Goal: Task Accomplishment & Management: Use online tool/utility

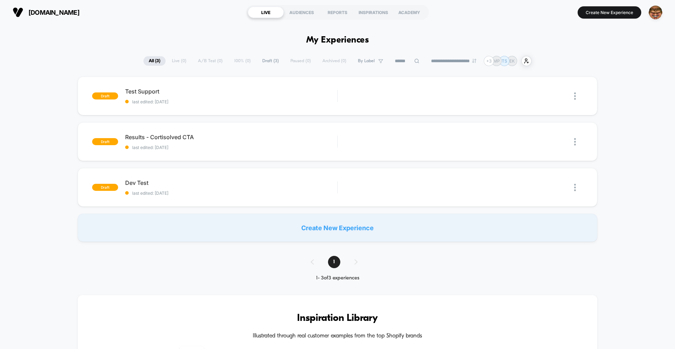
click at [155, 65] on span "All ( 3 )" at bounding box center [154, 60] width 22 height 9
click at [176, 63] on div "**********" at bounding box center [337, 61] width 388 height 10
click at [151, 61] on span "All ( 3 )" at bounding box center [154, 60] width 22 height 9
click at [267, 62] on span "Draft ( 3 )" at bounding box center [270, 60] width 27 height 9
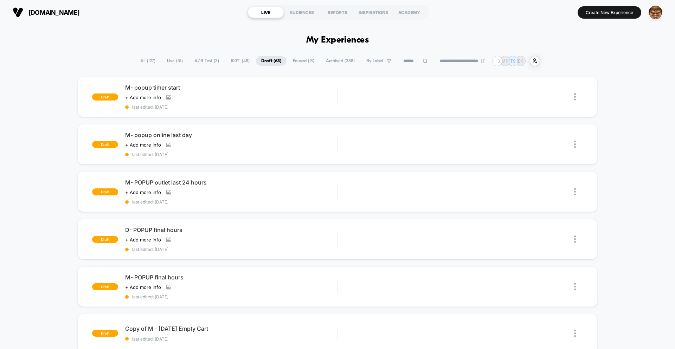
click at [147, 61] on span "All ( 127 )" at bounding box center [148, 60] width 26 height 9
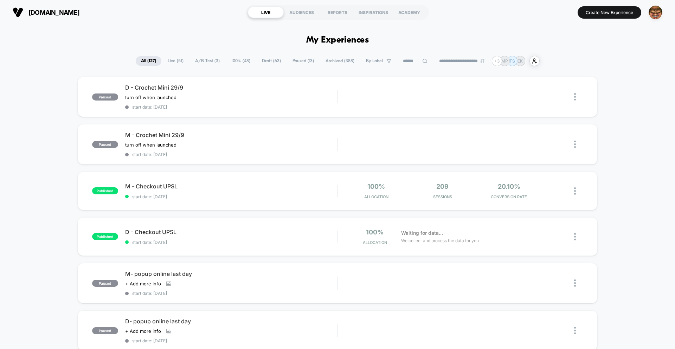
click at [172, 61] on span "Live ( 51 )" at bounding box center [175, 60] width 26 height 9
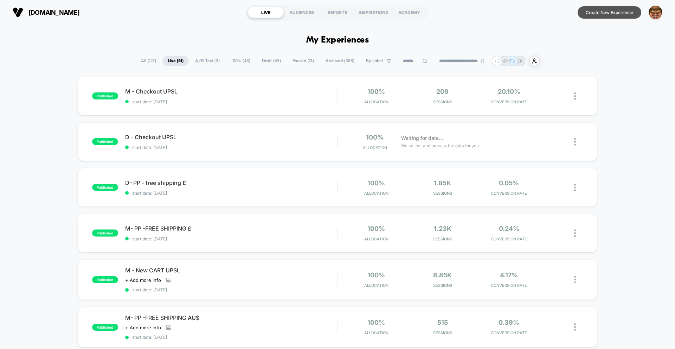
click at [607, 15] on button "Create New Experience" at bounding box center [610, 12] width 64 height 12
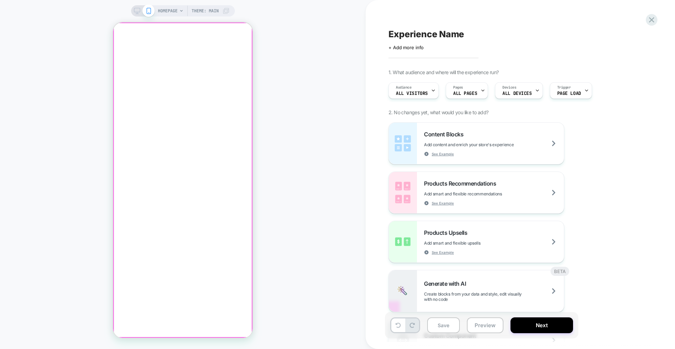
click at [119, 30] on div at bounding box center [182, 30] width 139 height 0
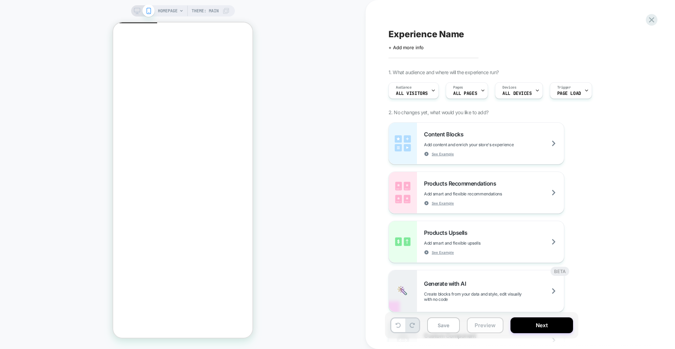
click at [476, 322] on button "Preview" at bounding box center [485, 326] width 37 height 16
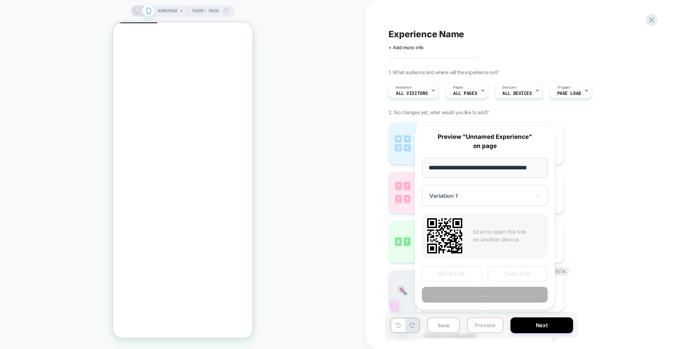
scroll to position [0, 9]
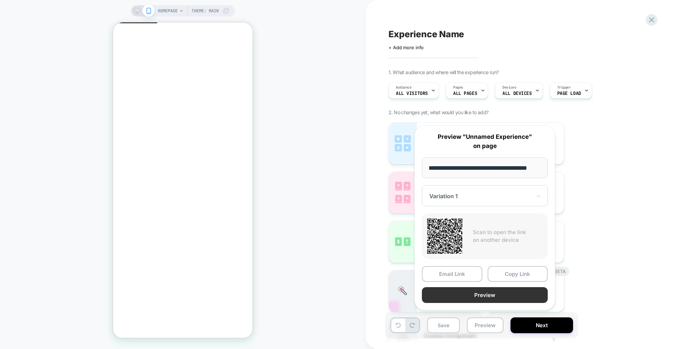
click at [488, 297] on button "Preview" at bounding box center [485, 295] width 126 height 16
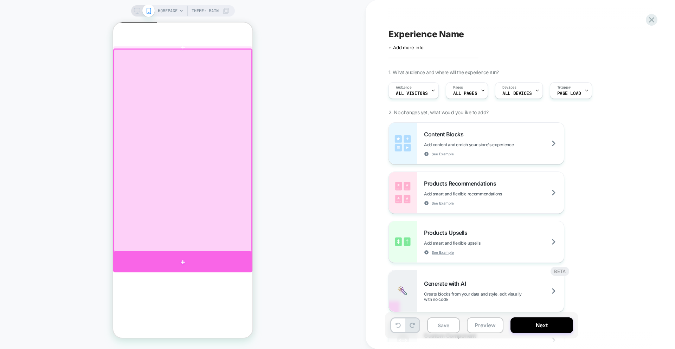
drag, startPoint x: 206, startPoint y: 266, endPoint x: 242, endPoint y: 270, distance: 36.4
click at [206, 267] on div at bounding box center [182, 263] width 139 height 20
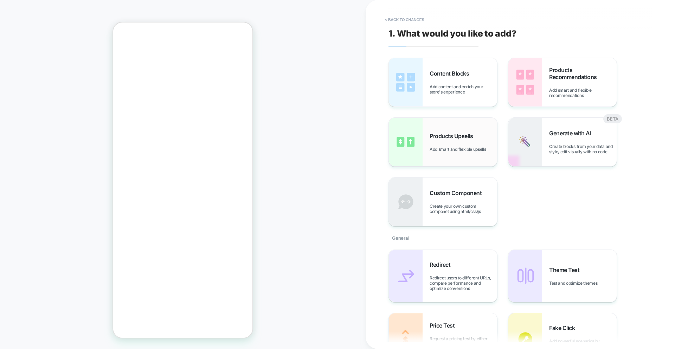
click at [457, 146] on div "Products Upsells Add smart and flexible upsells" at bounding box center [464, 142] width 68 height 19
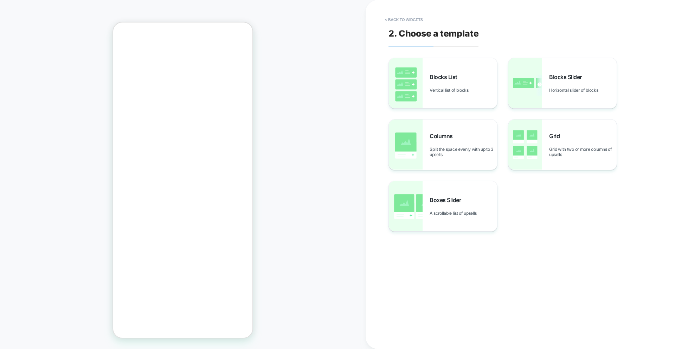
click at [458, 214] on span "A scrollable list of upsells" at bounding box center [455, 213] width 51 height 5
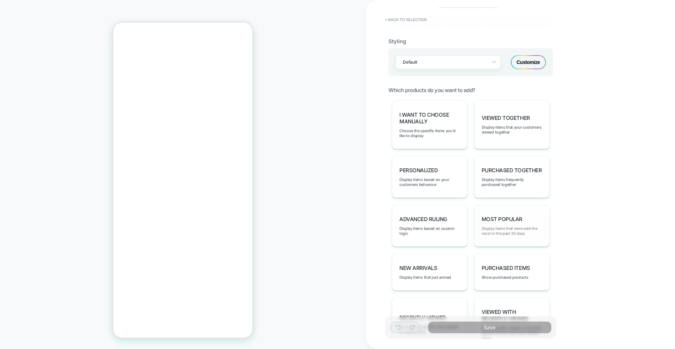
scroll to position [282, 0]
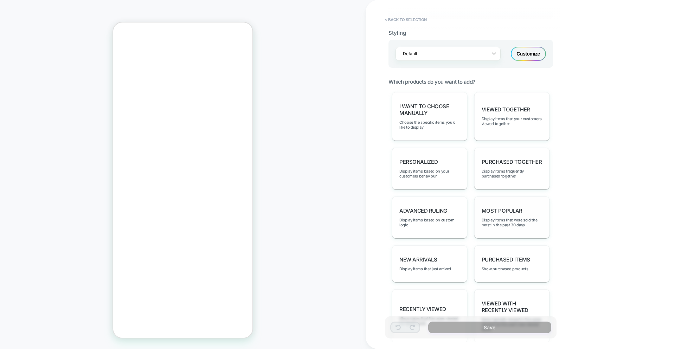
click at [517, 219] on span "Display items that were sold the most in the past 30 days" at bounding box center [512, 223] width 60 height 10
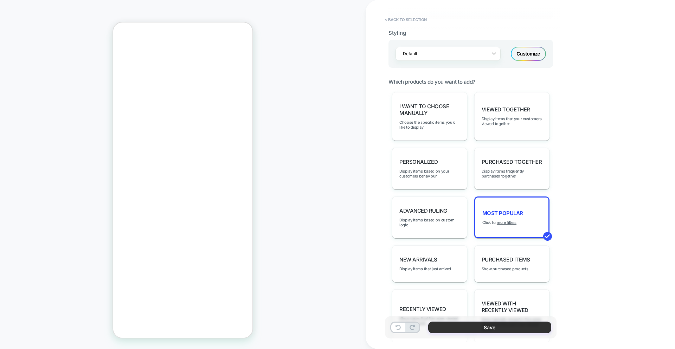
drag, startPoint x: 491, startPoint y: 331, endPoint x: 487, endPoint y: 329, distance: 4.3
click at [491, 331] on button "Save" at bounding box center [489, 328] width 123 height 12
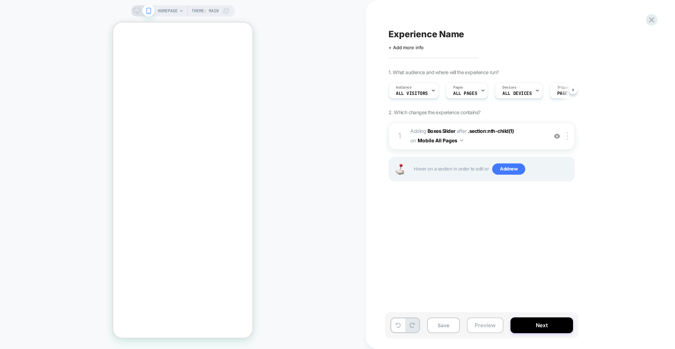
scroll to position [0, 0]
click at [478, 325] on button "Preview" at bounding box center [485, 326] width 37 height 16
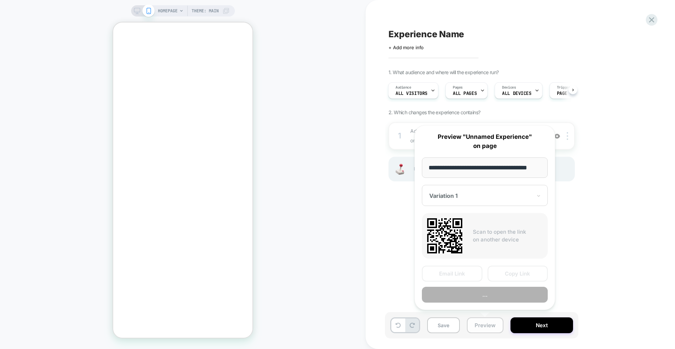
scroll to position [0, 9]
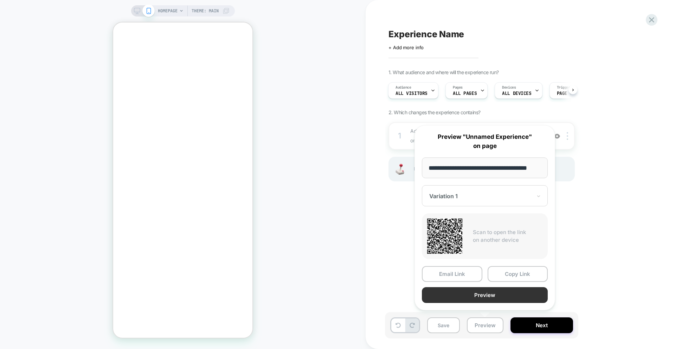
click at [478, 295] on button "Preview" at bounding box center [485, 295] width 126 height 16
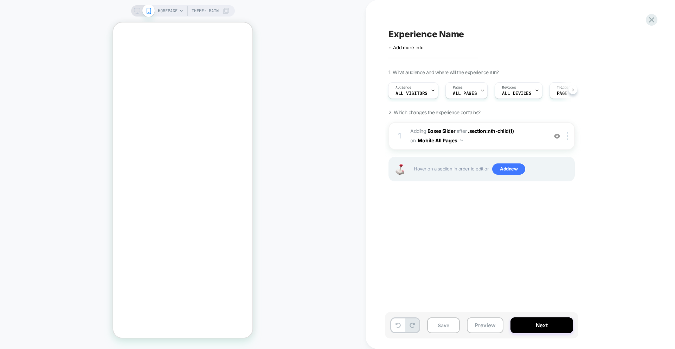
click at [309, 124] on div "HOMEPAGE Theme: MAIN" at bounding box center [183, 174] width 366 height 335
click at [650, 26] on div "Experience Name Click to edit experience details + Add more info 1. What audien…" at bounding box center [521, 174] width 264 height 349
click at [649, 23] on icon at bounding box center [651, 19] width 9 height 9
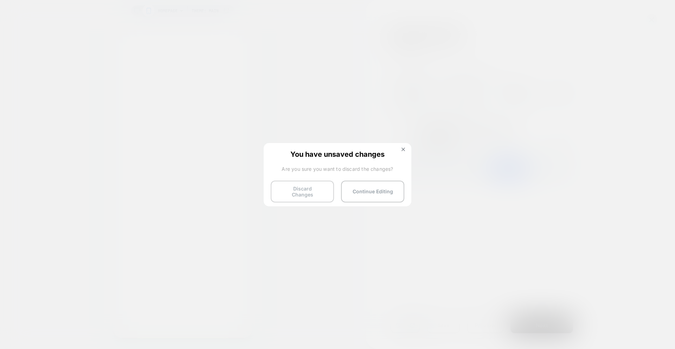
click at [309, 186] on button "Discard Changes" at bounding box center [302, 192] width 63 height 22
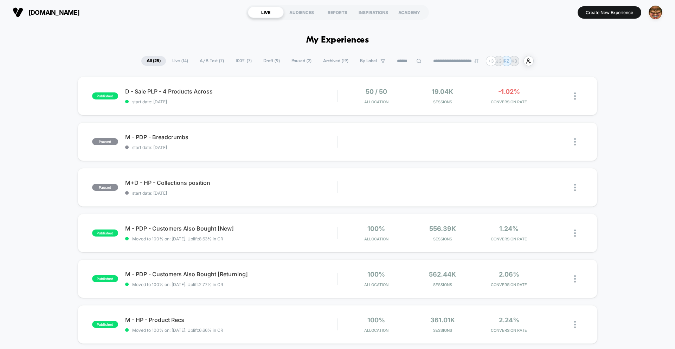
click at [607, 19] on section "Create New Experience" at bounding box center [557, 13] width 215 height 18
click at [604, 15] on button "Create New Experience" at bounding box center [610, 12] width 64 height 12
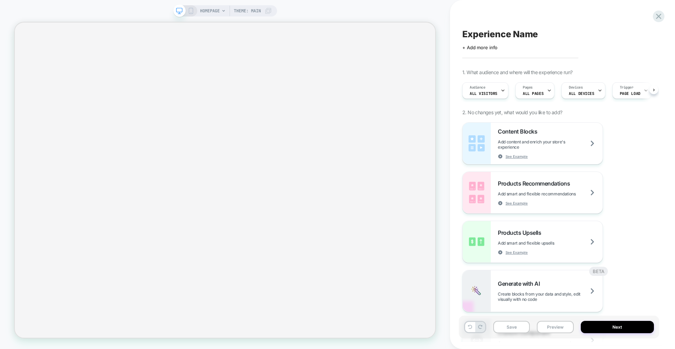
scroll to position [0, 0]
click at [191, 11] on icon at bounding box center [191, 11] width 6 height 6
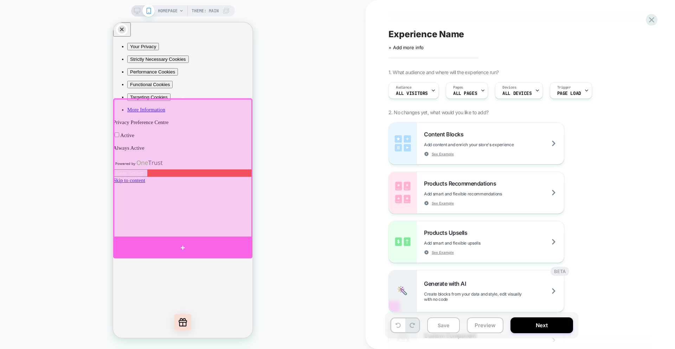
drag, startPoint x: 204, startPoint y: 243, endPoint x: 231, endPoint y: 247, distance: 27.5
click at [204, 244] on div at bounding box center [182, 248] width 139 height 20
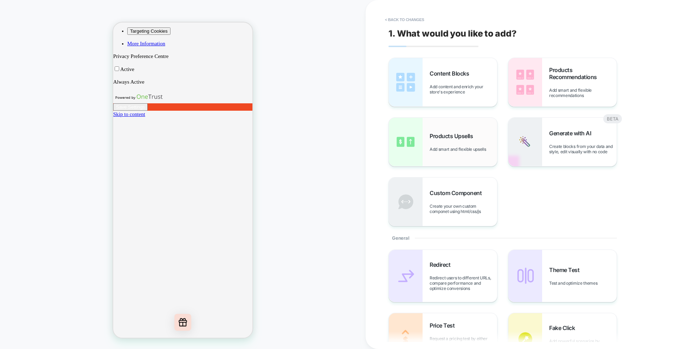
scroll to position [66, 0]
click at [480, 138] on div "Products Upsells Add smart and flexible upsells" at bounding box center [464, 142] width 68 height 19
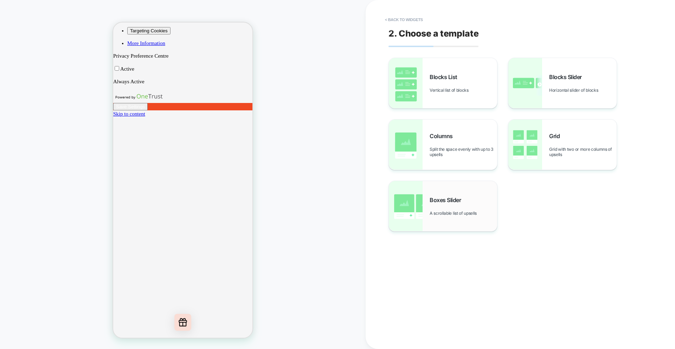
click at [444, 210] on div "Boxes Slider A scrollable list of upsells" at bounding box center [464, 206] width 68 height 19
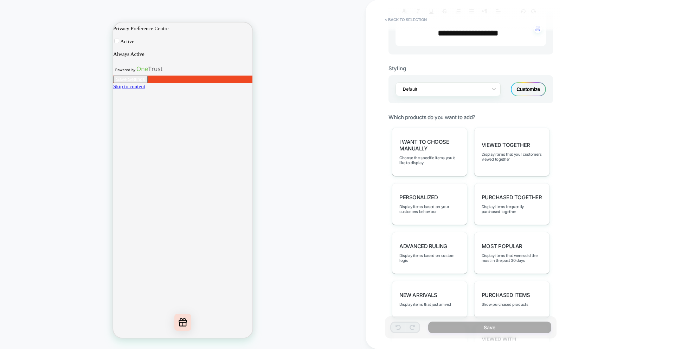
scroll to position [305, 0]
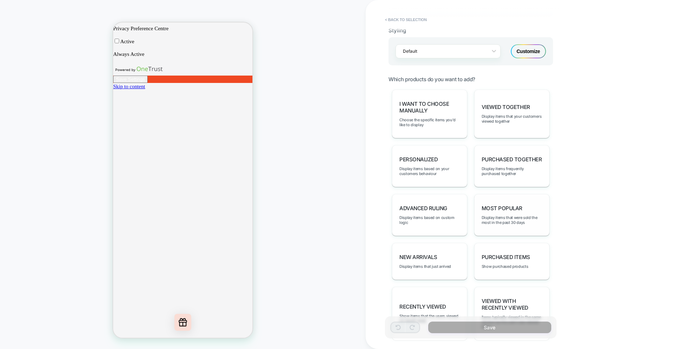
drag, startPoint x: 513, startPoint y: 214, endPoint x: 509, endPoint y: 226, distance: 12.3
click at [513, 214] on div "Most Popular Display items that were sold the most in the past 30 days" at bounding box center [511, 215] width 75 height 42
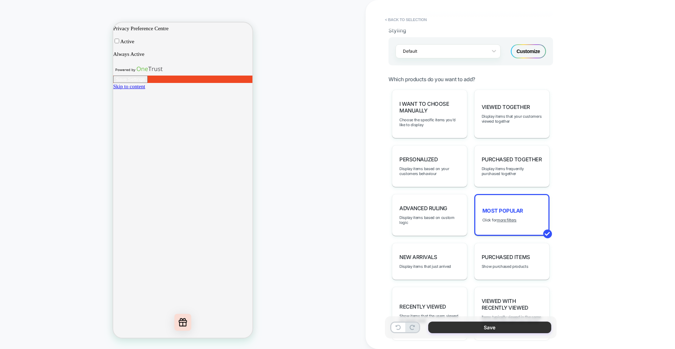
click at [480, 325] on button "Save" at bounding box center [489, 328] width 123 height 12
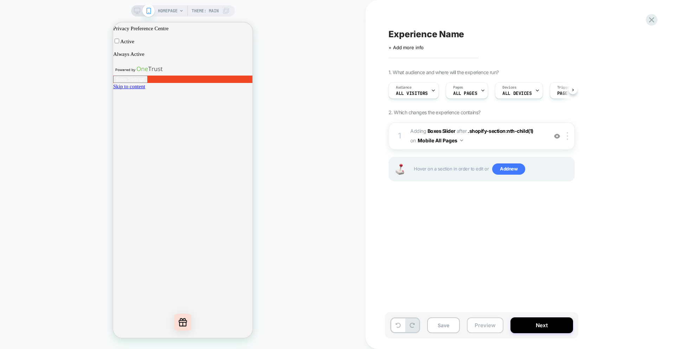
scroll to position [0, 0]
click at [480, 324] on button "Preview" at bounding box center [485, 326] width 37 height 16
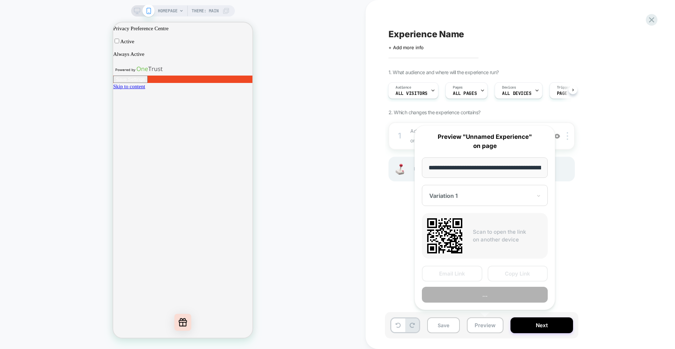
scroll to position [0, 37]
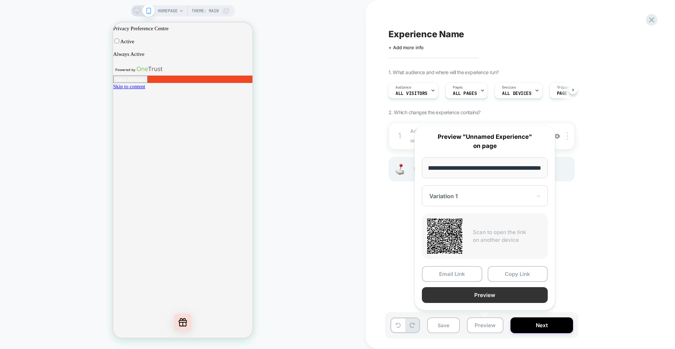
click at [470, 294] on button "Preview" at bounding box center [485, 295] width 126 height 16
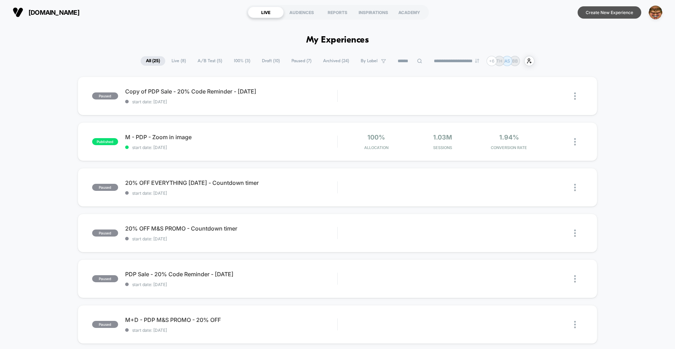
click at [601, 14] on button "Create New Experience" at bounding box center [610, 12] width 64 height 12
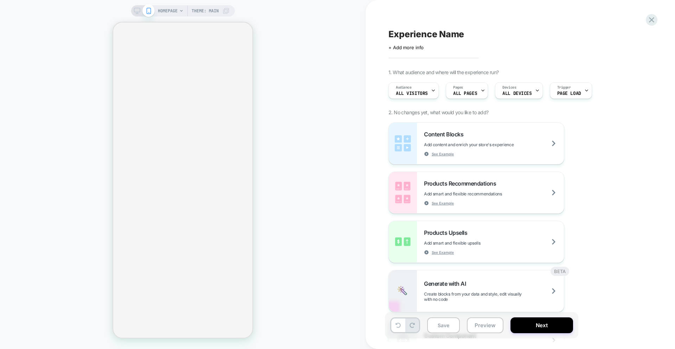
select select "**"
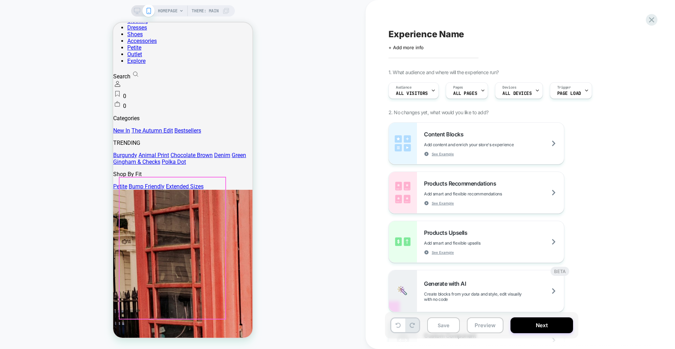
scroll to position [162, 0]
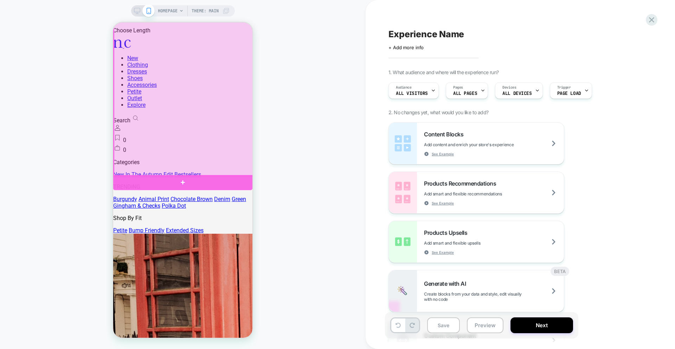
click at [187, 180] on div at bounding box center [182, 182] width 139 height 15
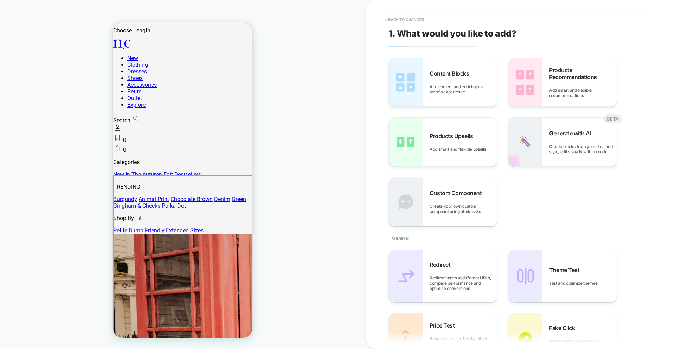
scroll to position [172, 0]
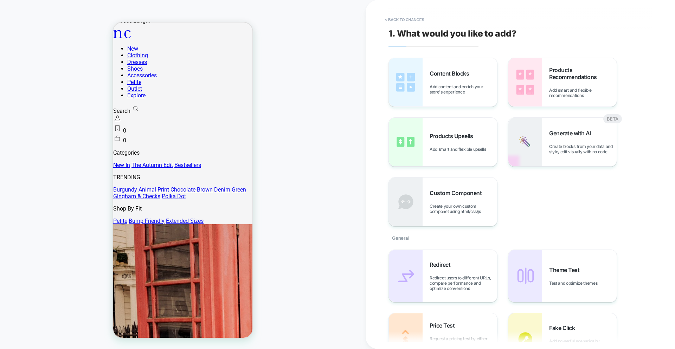
click at [436, 145] on div "Products Upsells Add smart and flexible upsells" at bounding box center [464, 142] width 68 height 19
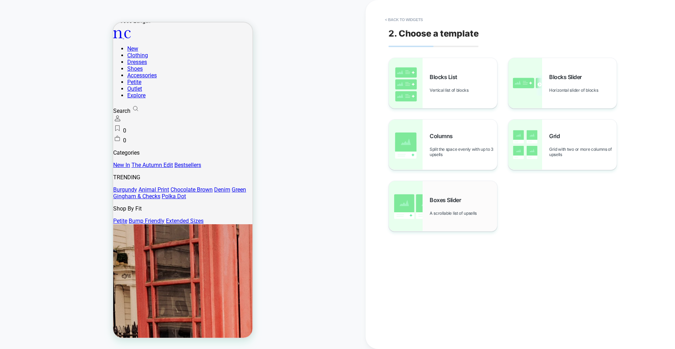
click at [434, 205] on div "Boxes Slider A scrollable list of upsells" at bounding box center [464, 206] width 68 height 19
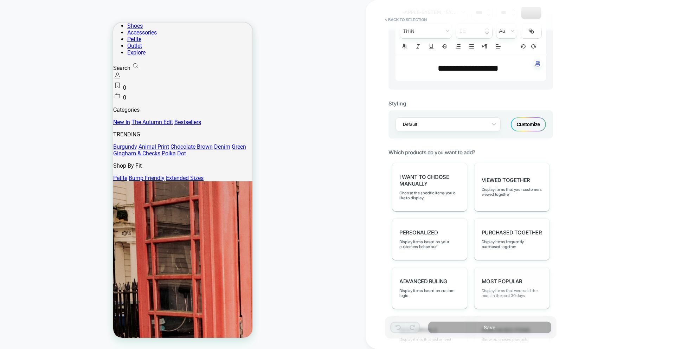
scroll to position [246, 0]
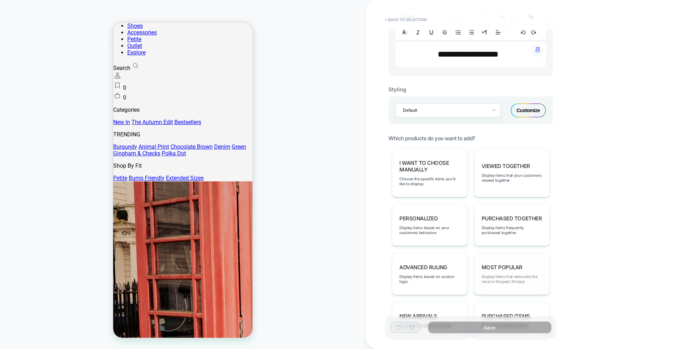
click at [497, 274] on span "Display items that were sold the most in the past 30 days" at bounding box center [512, 279] width 60 height 10
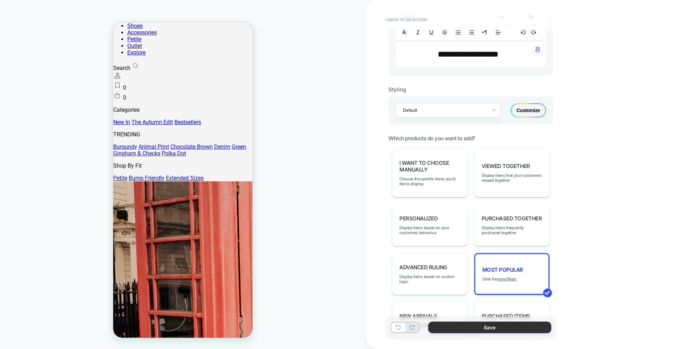
click at [491, 326] on button "Save" at bounding box center [489, 328] width 123 height 12
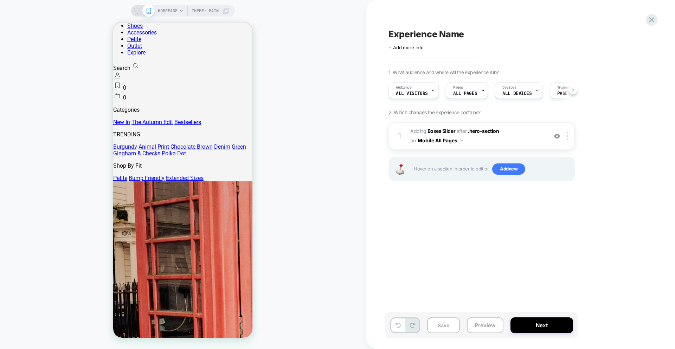
scroll to position [0, 0]
click at [499, 327] on button "Preview" at bounding box center [485, 326] width 37 height 16
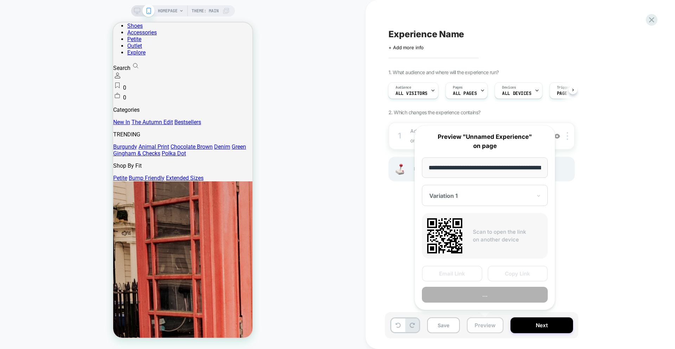
scroll to position [0, 33]
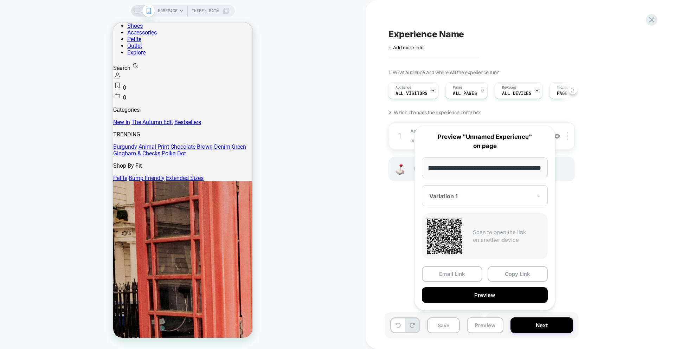
click at [471, 295] on button "Preview" at bounding box center [485, 295] width 126 height 16
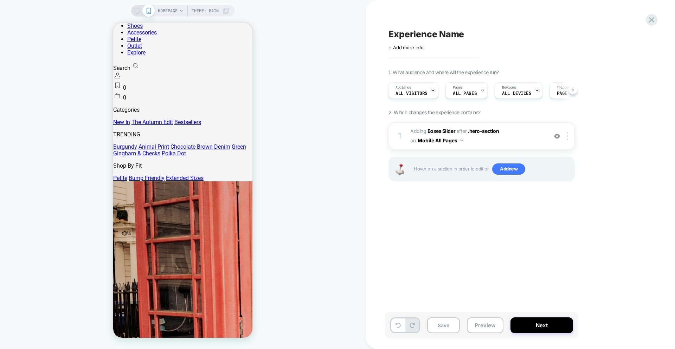
scroll to position [0, 0]
click at [309, 96] on div "HOMEPAGE Theme: MAIN" at bounding box center [183, 174] width 366 height 335
click at [311, 96] on div "HOMEPAGE Theme: MAIN" at bounding box center [183, 174] width 366 height 335
